Goal: Information Seeking & Learning: Find specific fact

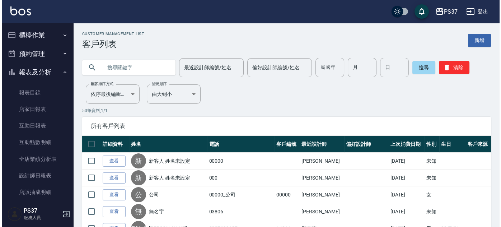
scroll to position [120, 0]
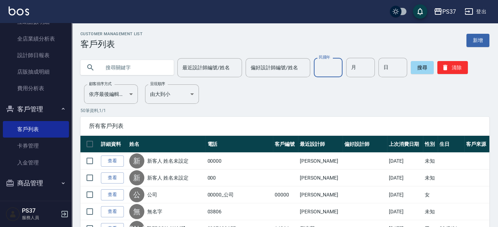
click at [334, 70] on input "民國年" at bounding box center [328, 67] width 29 height 19
type input "85"
type input "09"
type input "25"
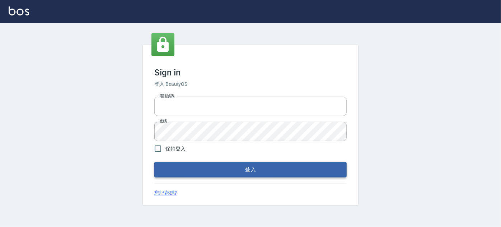
type input "037692666"
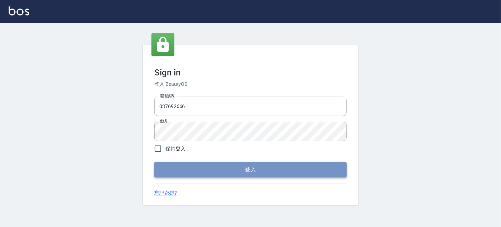
click at [267, 171] on button "登入" at bounding box center [250, 169] width 192 height 15
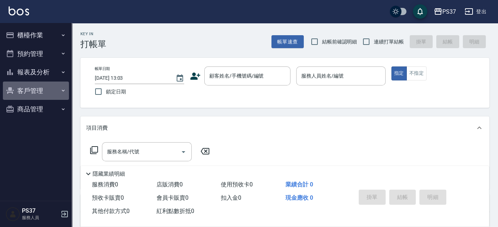
click at [29, 90] on button "客戶管理" at bounding box center [36, 90] width 66 height 19
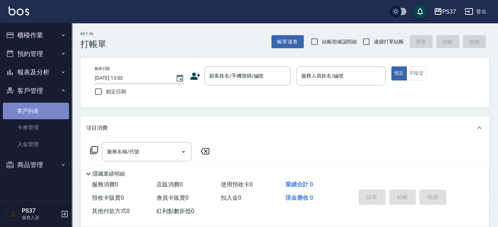
click at [27, 111] on link "客戶列表" at bounding box center [36, 111] width 66 height 17
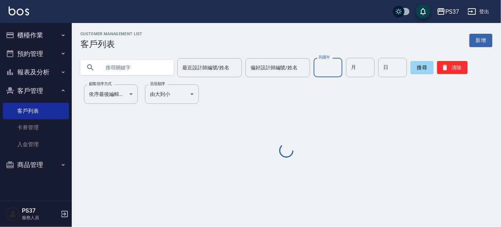
click at [323, 73] on input "民國年" at bounding box center [328, 67] width 29 height 19
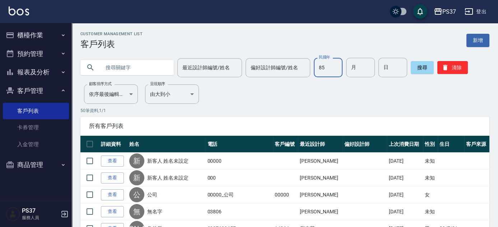
type input "85"
type input "09"
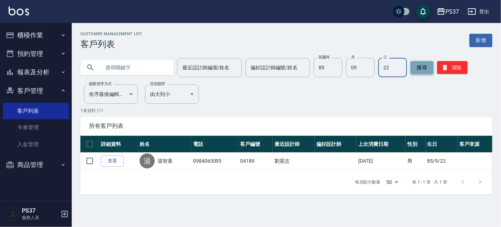
type input "22"
click at [420, 69] on button "搜尋" at bounding box center [422, 67] width 23 height 13
click at [448, 62] on button "清除" at bounding box center [452, 67] width 31 height 13
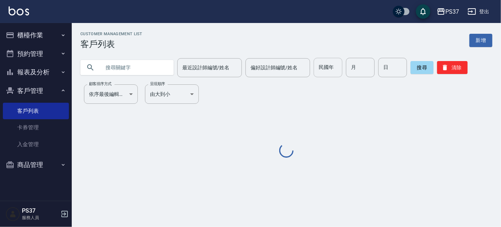
click at [325, 64] on div "民國年 民國年" at bounding box center [328, 67] width 29 height 19
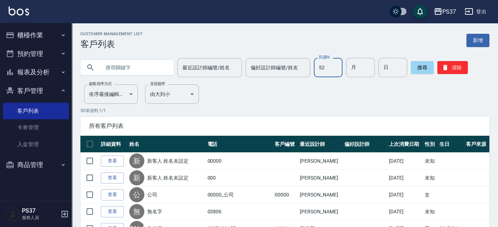
type input "52"
type input "12"
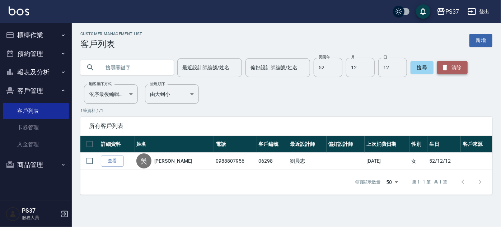
click at [450, 65] on button "清除" at bounding box center [452, 67] width 31 height 13
